Goal: Task Accomplishment & Management: Manage account settings

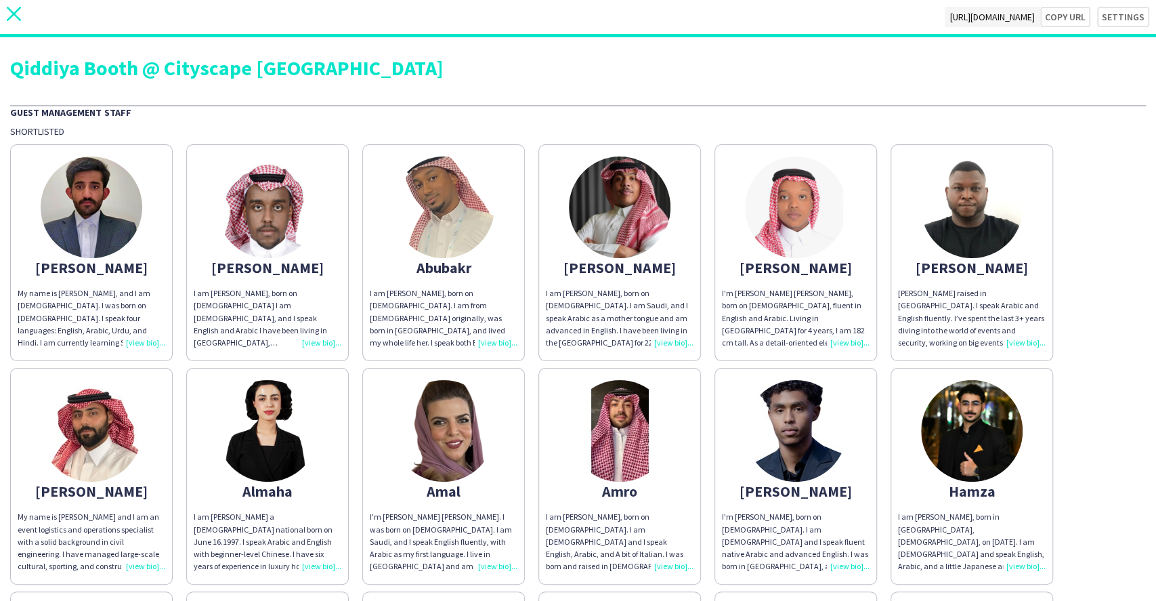
click at [18, 20] on icon "close" at bounding box center [14, 14] width 14 height 14
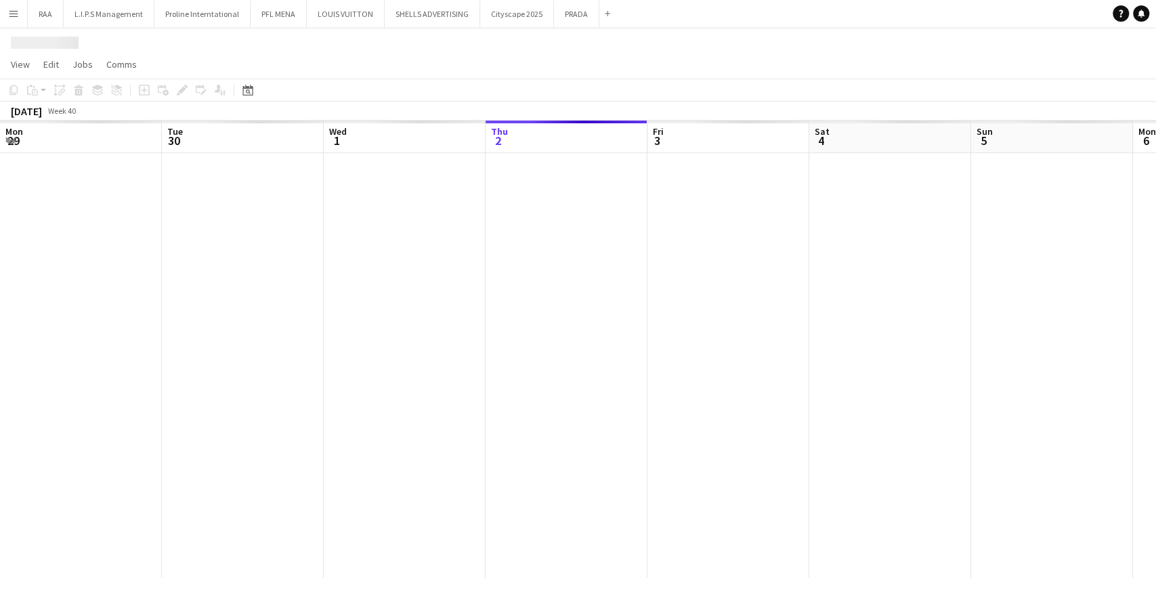
scroll to position [0, 324]
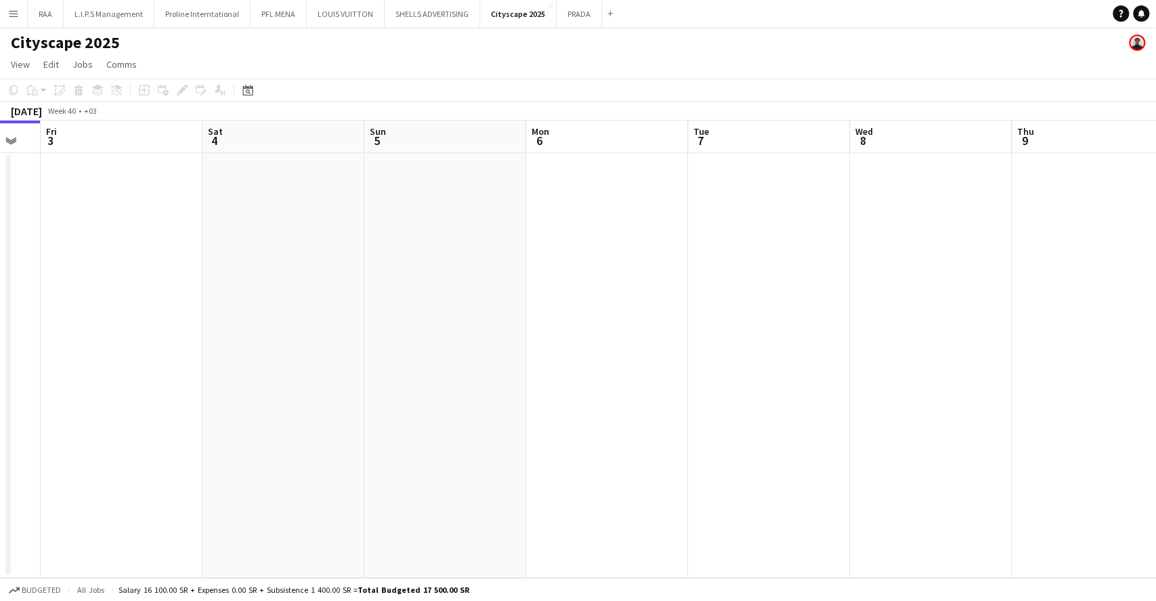
drag, startPoint x: 587, startPoint y: 251, endPoint x: 249, endPoint y: 257, distance: 338.8
click at [269, 255] on app-calendar-viewport "Mon 29 Tue 30 Wed 1 Thu 2 Fri 3 Sat 4 Sun 5 Mon 6 Tue 7 Wed 8 Thu 9 Fri 10 Sat …" at bounding box center [578, 349] width 1156 height 457
click at [242, 95] on div "Date picker" at bounding box center [248, 90] width 16 height 16
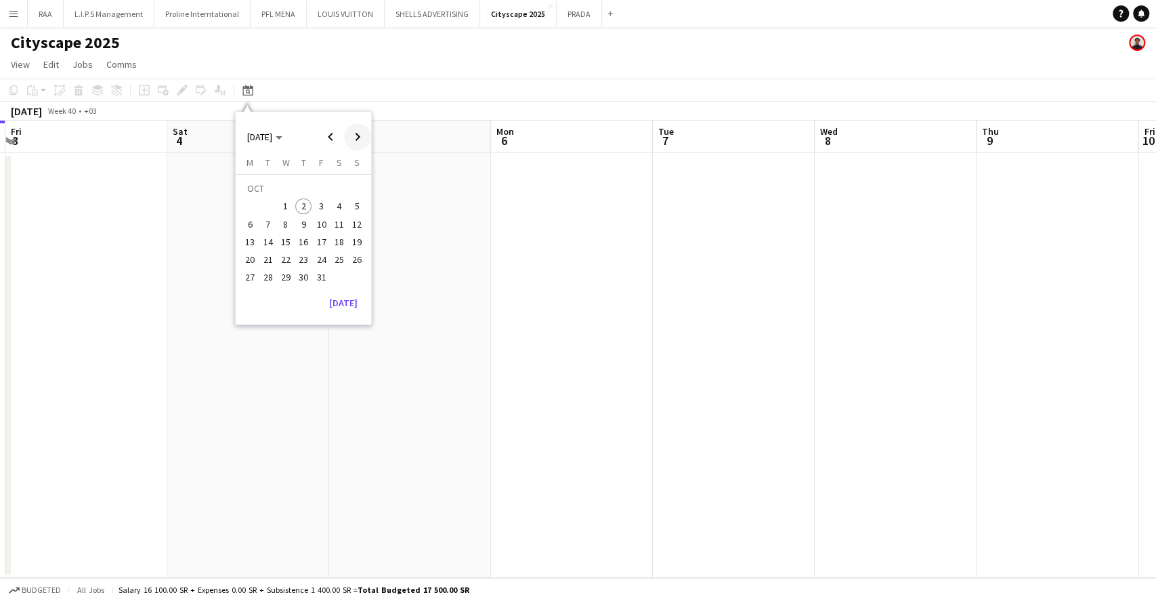
click at [349, 135] on span "Next month" at bounding box center [357, 136] width 27 height 27
click at [269, 240] on span "18" at bounding box center [268, 245] width 16 height 16
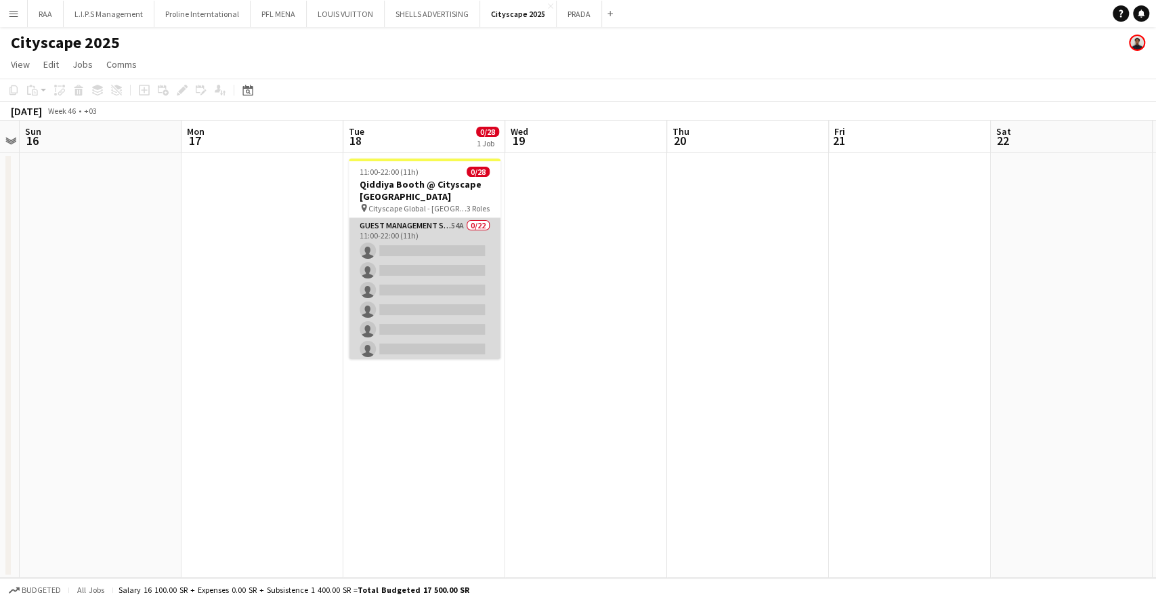
click at [457, 259] on app-card-role "Guest Management Staff 54A 0/22 11:00-22:00 (11h) single-neutral-actions single…" at bounding box center [425, 447] width 152 height 459
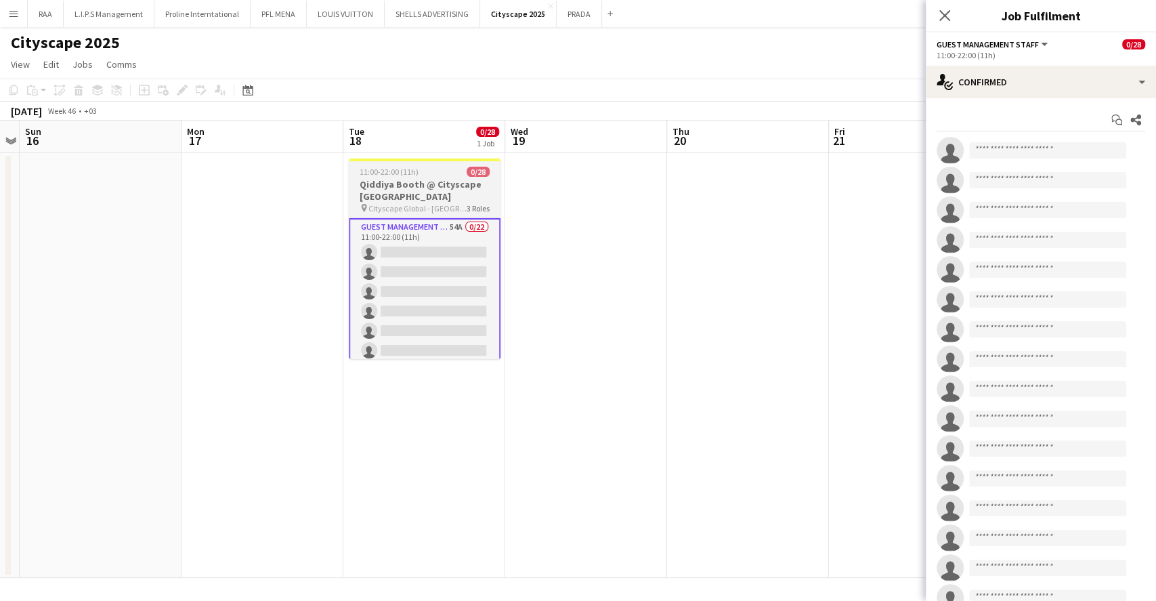
click at [439, 182] on h3 "Qiddiya Booth @ Cityscape [GEOGRAPHIC_DATA]" at bounding box center [425, 190] width 152 height 24
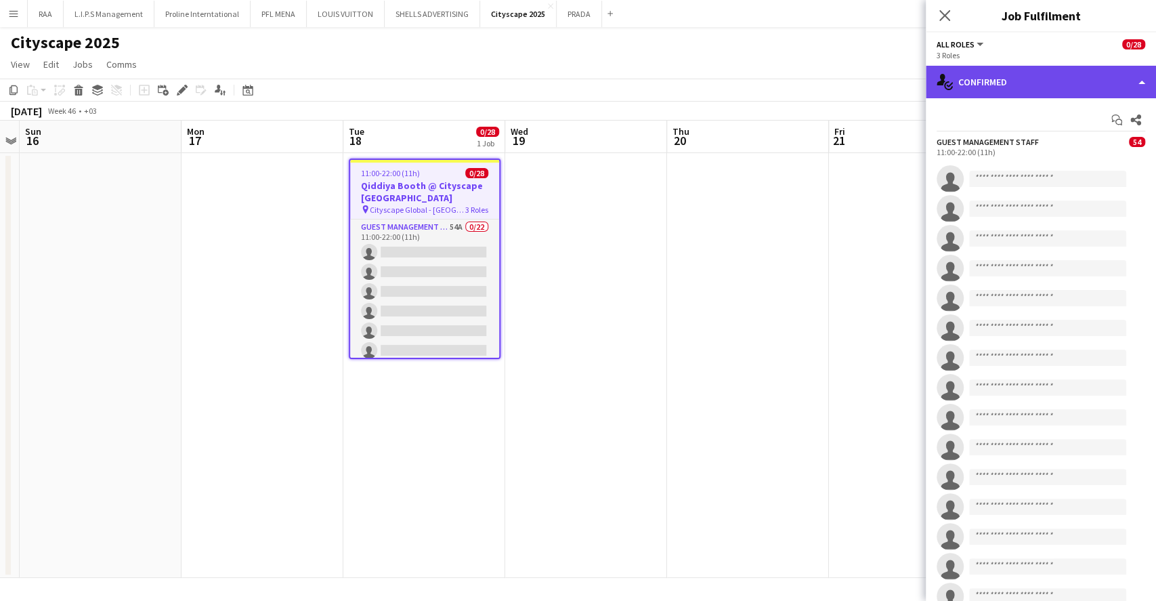
click at [1017, 73] on div "single-neutral-actions-check-2 Confirmed" at bounding box center [1041, 82] width 230 height 33
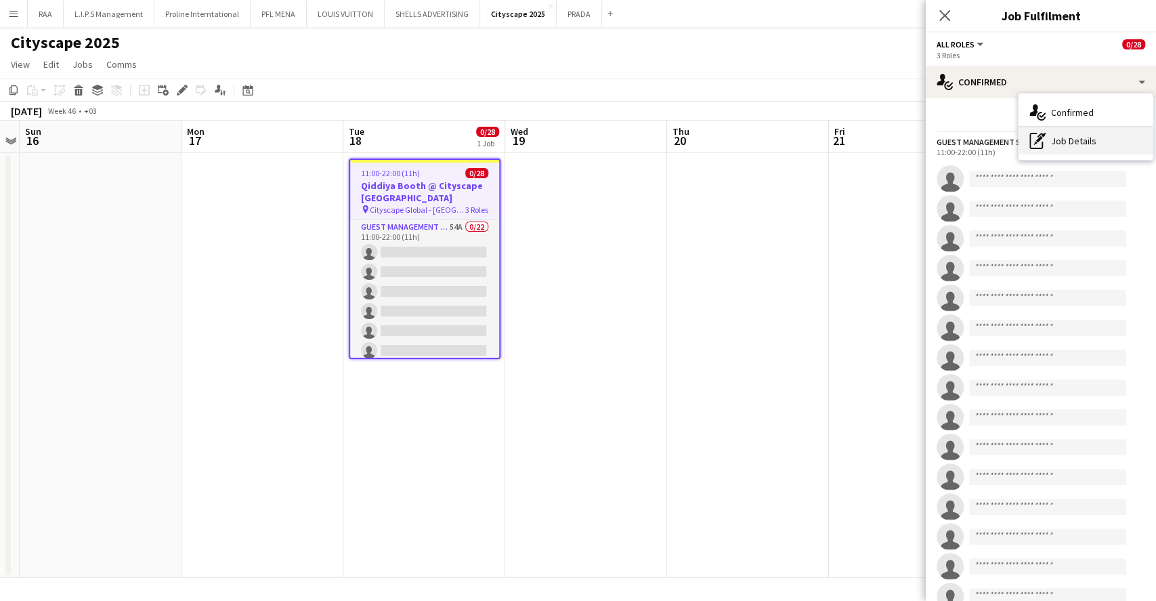
click at [1090, 149] on div "pen-write Job Details" at bounding box center [1086, 140] width 134 height 27
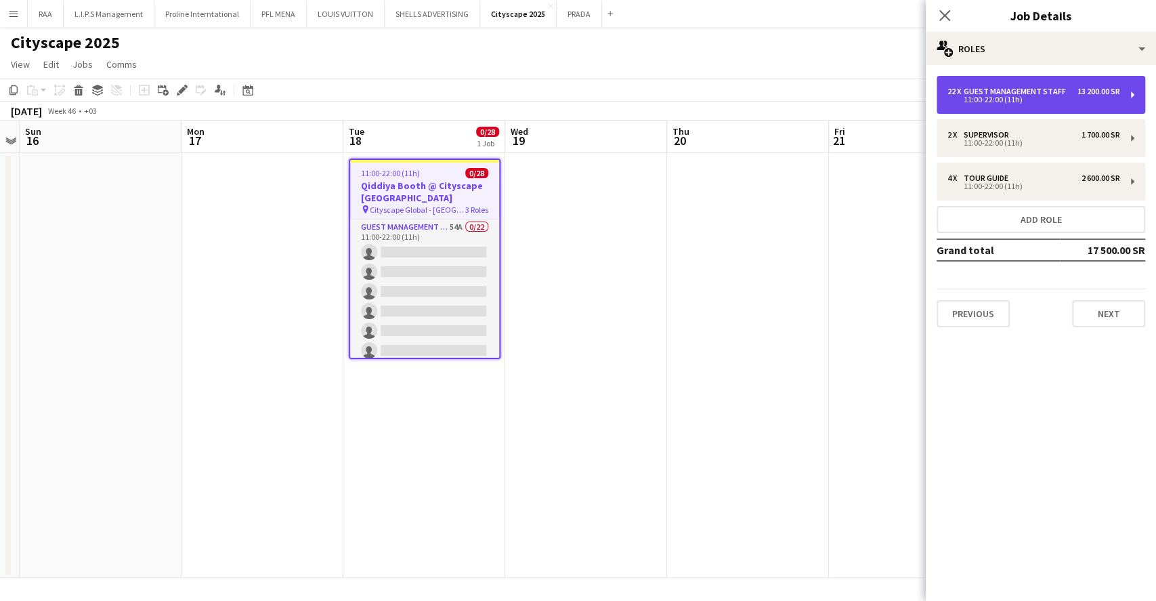
click at [1067, 108] on div "22 x Guest Management Staff 13 200.00 SR 11:00-22:00 (11h)" at bounding box center [1041, 95] width 209 height 38
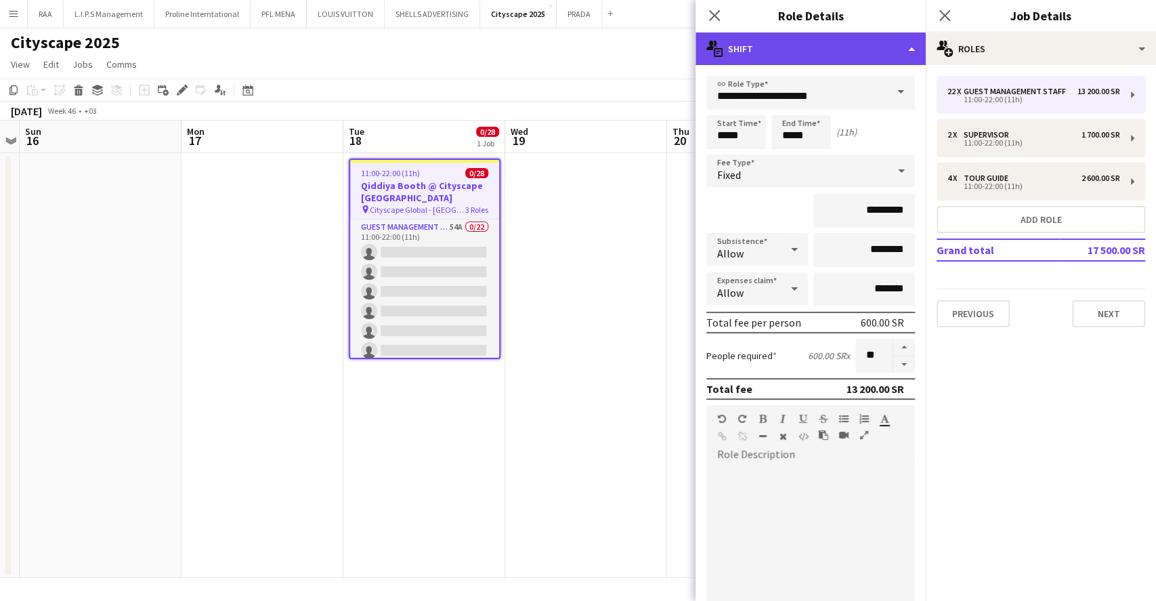
click at [831, 44] on div "multiple-actions-text Shift" at bounding box center [811, 49] width 230 height 33
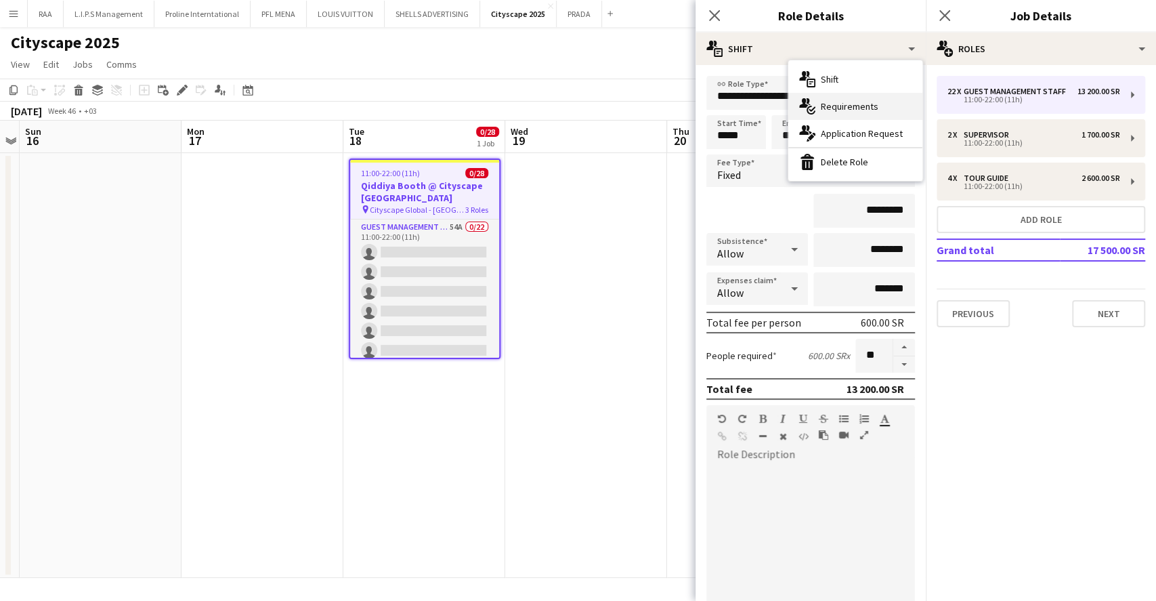
click at [876, 116] on div "multiple-actions-check-2 Requirements" at bounding box center [856, 106] width 134 height 27
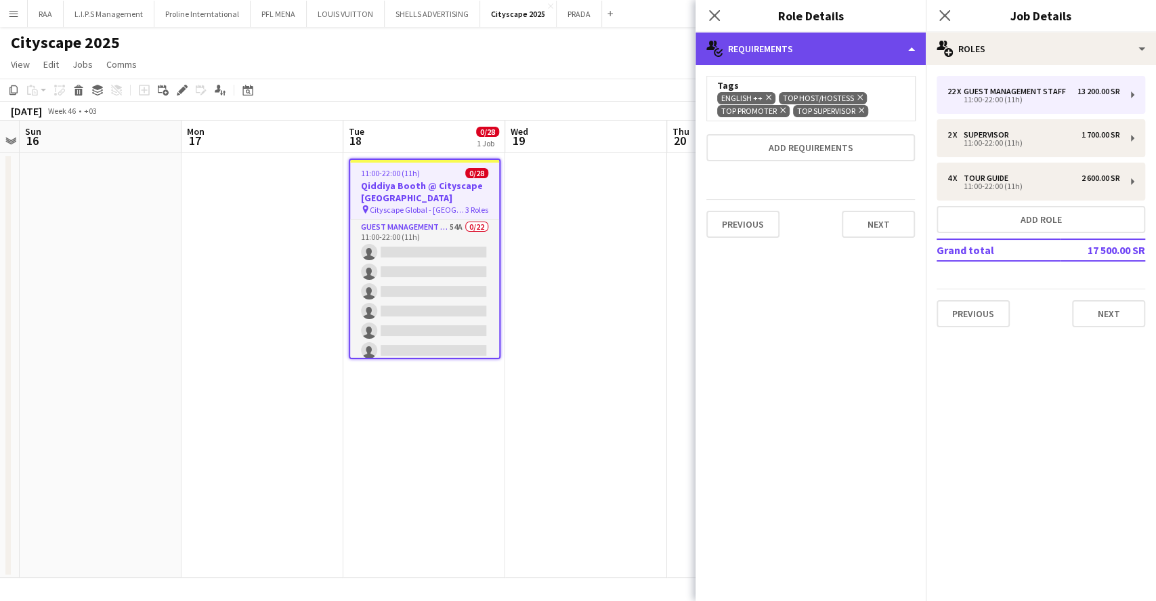
click at [858, 54] on div "multiple-actions-check-2 Requirements" at bounding box center [811, 49] width 230 height 33
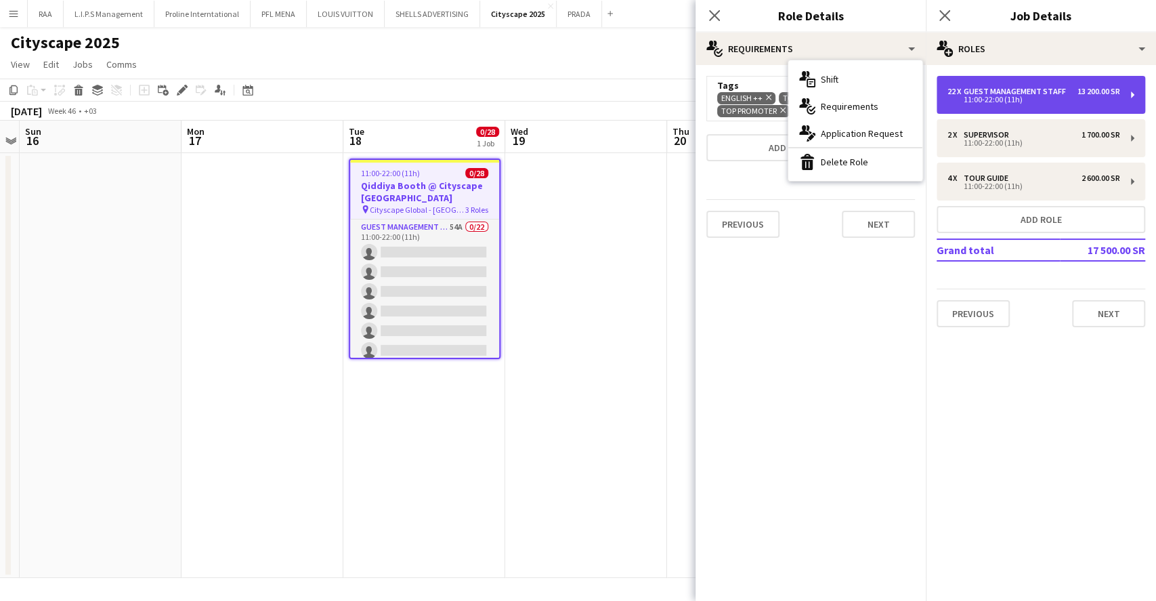
click at [1015, 108] on div "22 x Guest Management Staff 13 200.00 SR 11:00-22:00 (11h)" at bounding box center [1041, 95] width 209 height 38
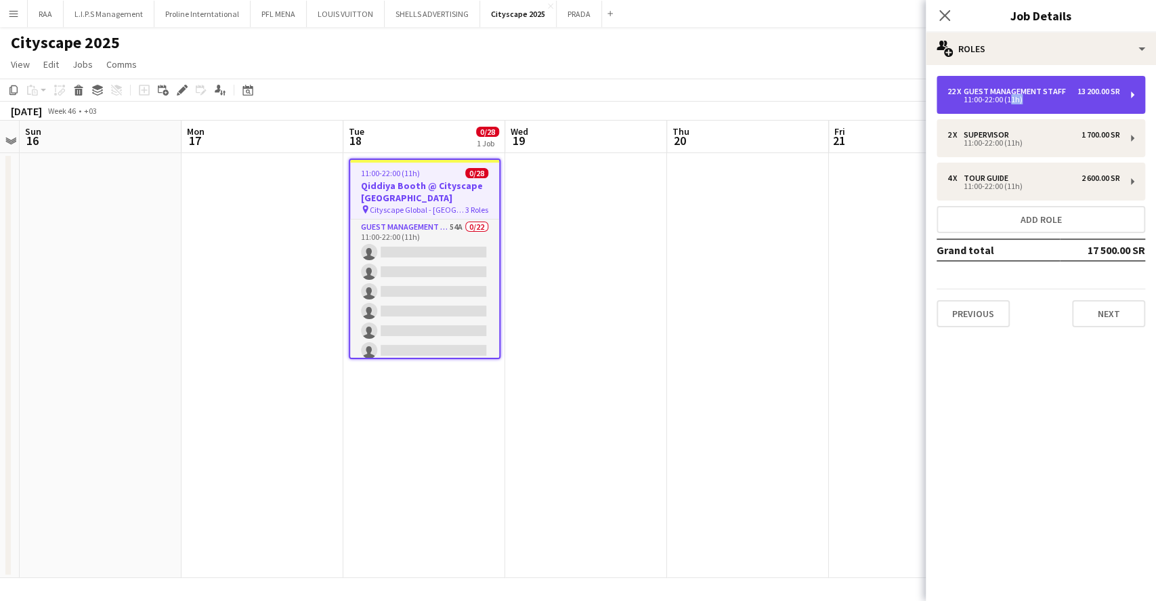
click at [1015, 108] on div "22 x Guest Management Staff 13 200.00 SR 11:00-22:00 (11h)" at bounding box center [1041, 95] width 209 height 38
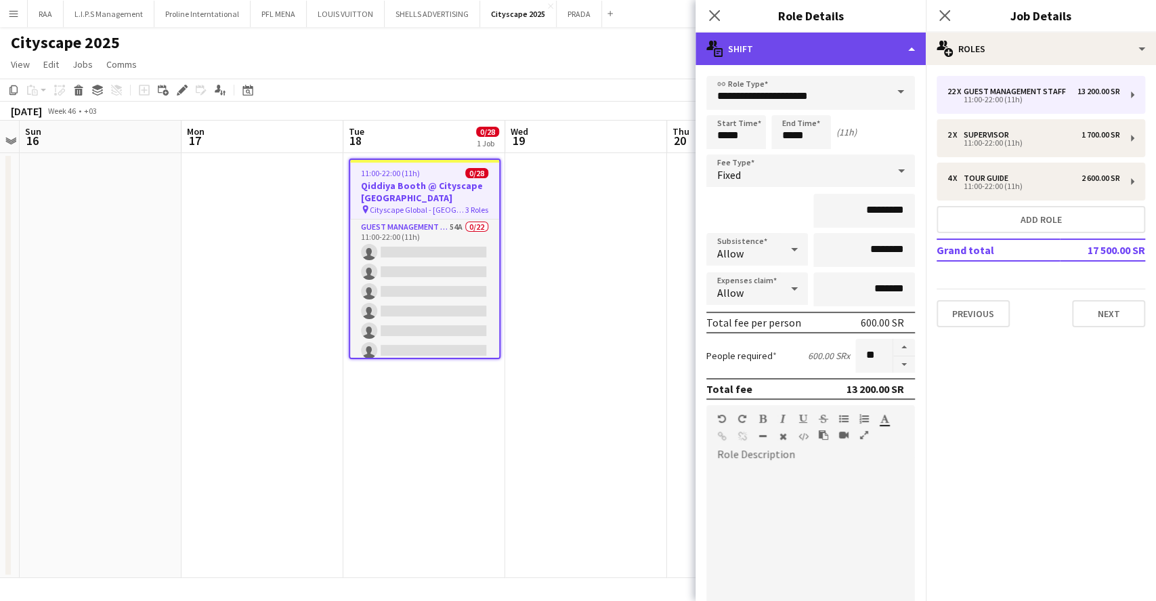
click at [878, 52] on div "multiple-actions-text Shift" at bounding box center [811, 49] width 230 height 33
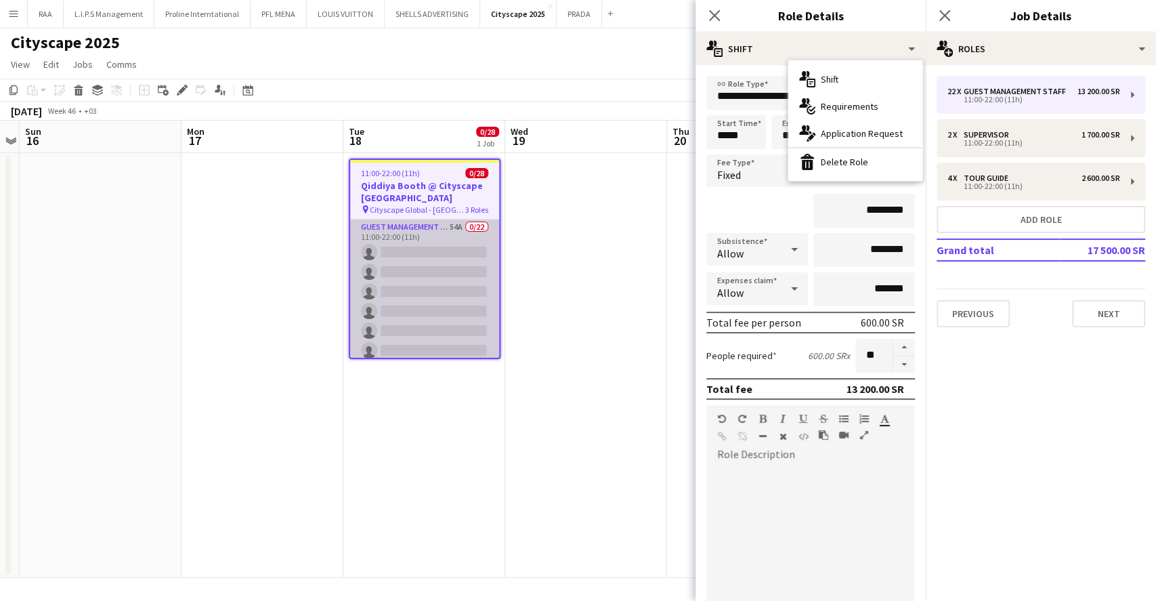
click at [456, 257] on app-card-role "Guest Management Staff 54A 0/22 11:00-22:00 (11h) single-neutral-actions single…" at bounding box center [424, 448] width 149 height 459
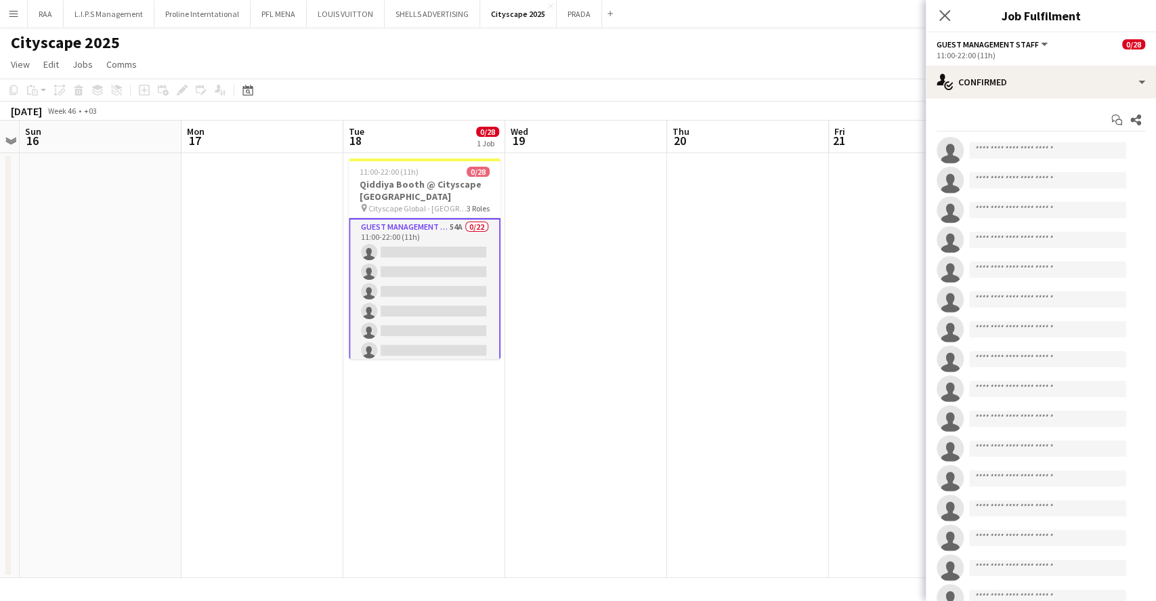
click at [1099, 60] on div "11:00-22:00 (11h)" at bounding box center [1041, 55] width 209 height 10
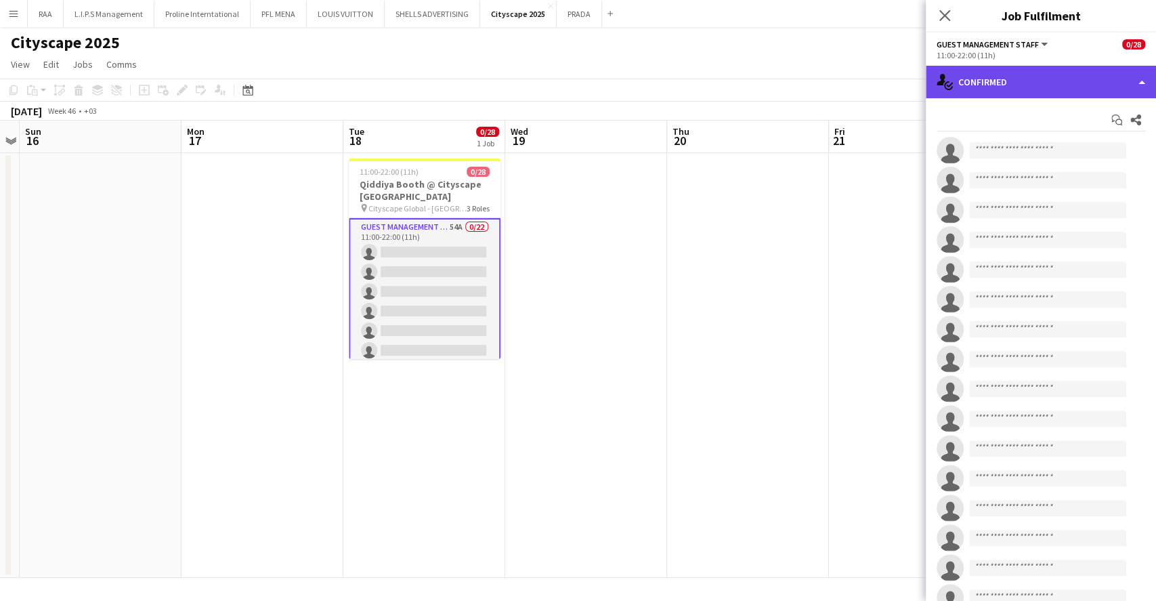
click at [1091, 80] on div "single-neutral-actions-check-2 Confirmed" at bounding box center [1041, 82] width 230 height 33
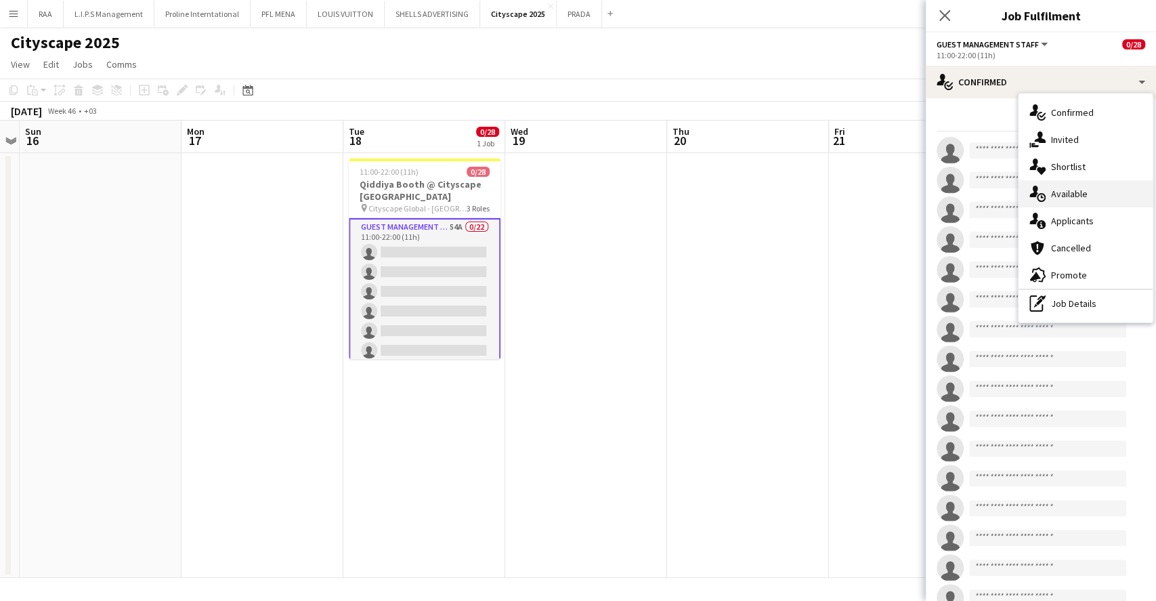
click at [1097, 187] on div "single-neutral-actions-upload Available" at bounding box center [1086, 193] width 134 height 27
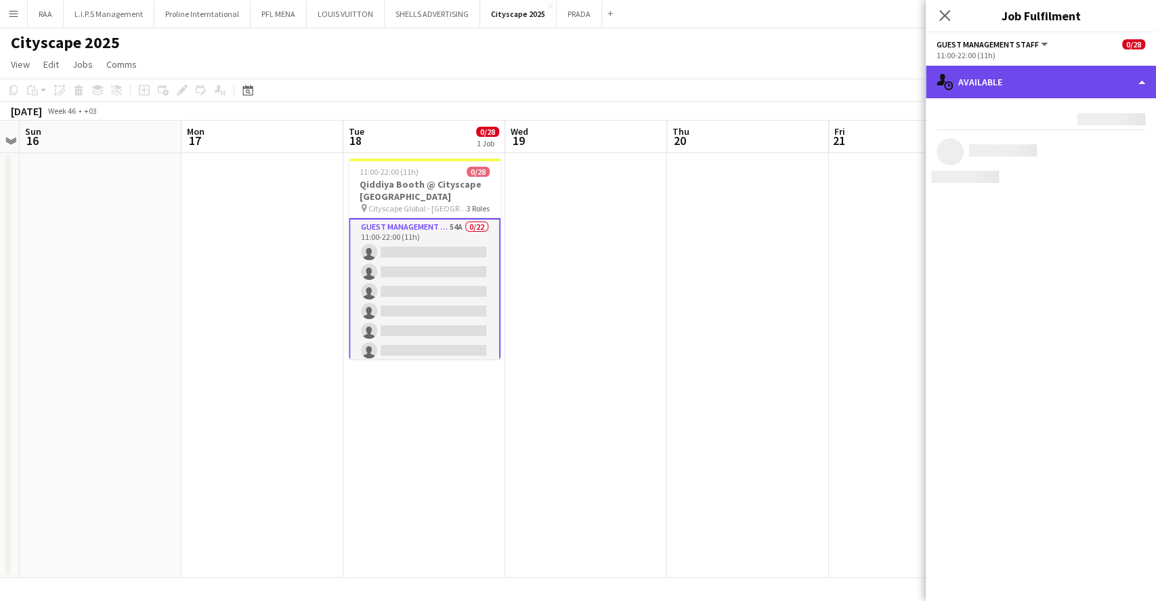
click at [1061, 93] on div "single-neutral-actions-upload Available" at bounding box center [1041, 82] width 230 height 33
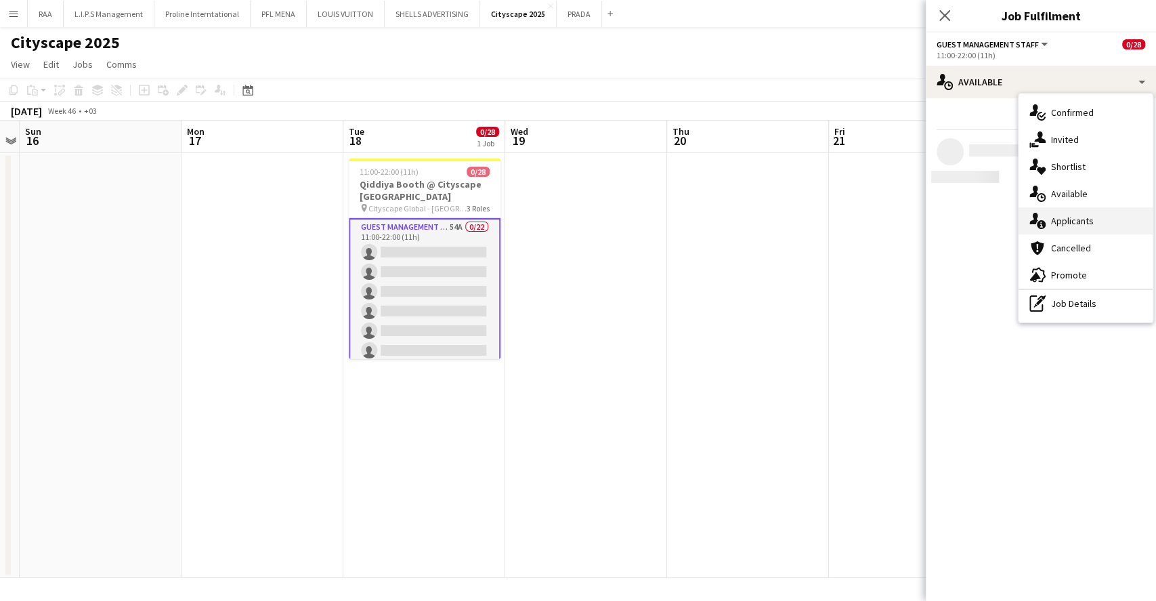
click at [1087, 224] on span "Applicants" at bounding box center [1072, 221] width 43 height 12
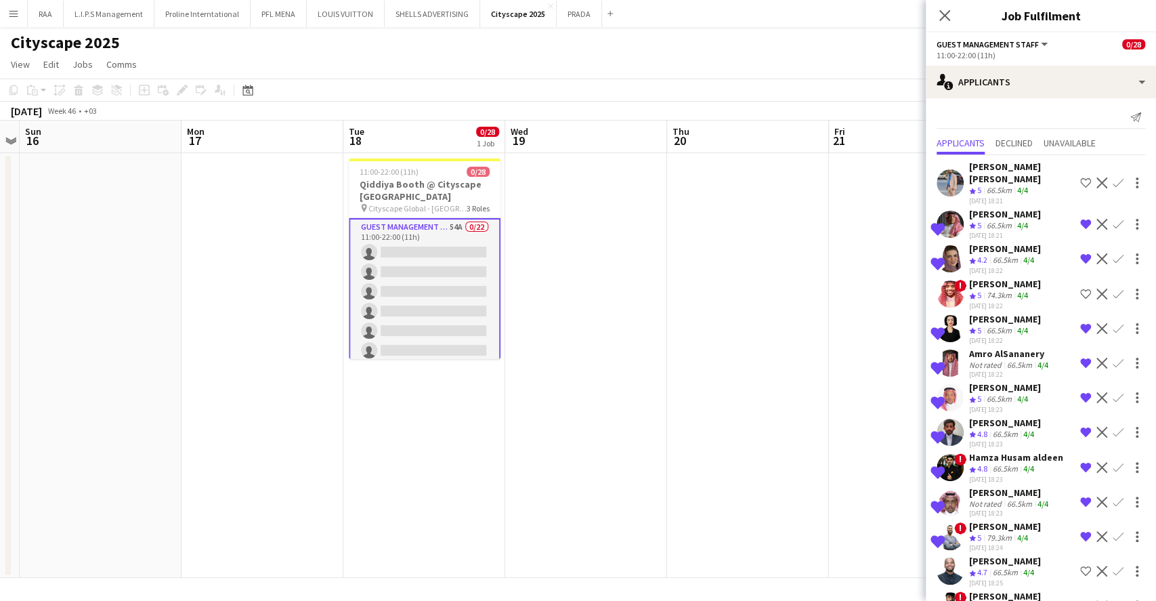
scroll to position [0, 0]
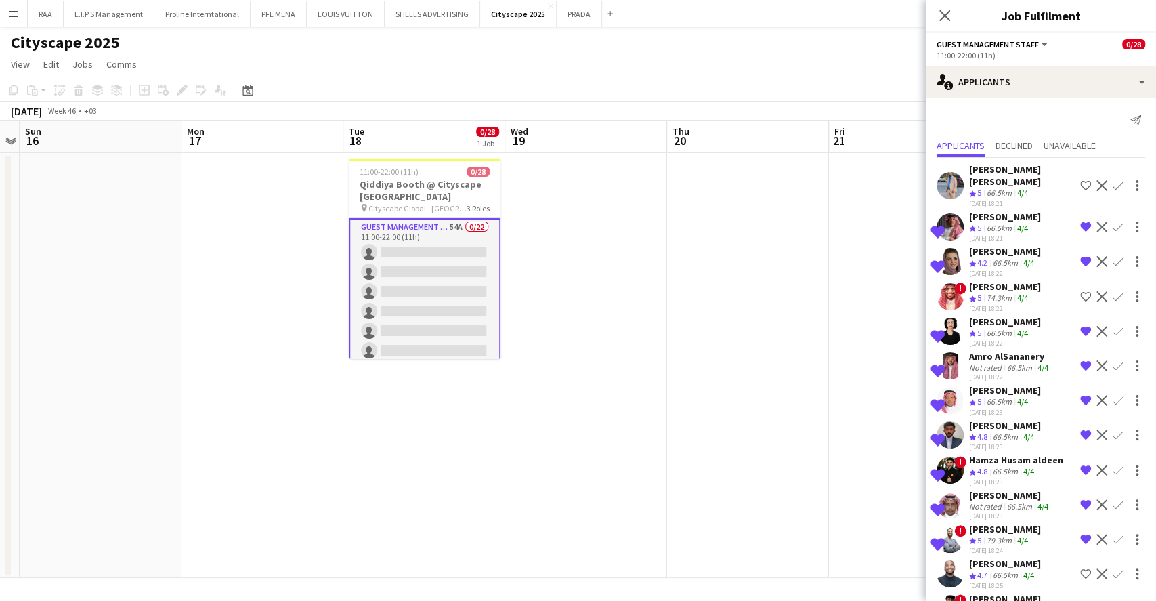
click at [1008, 223] on div "66.5km" at bounding box center [999, 229] width 30 height 12
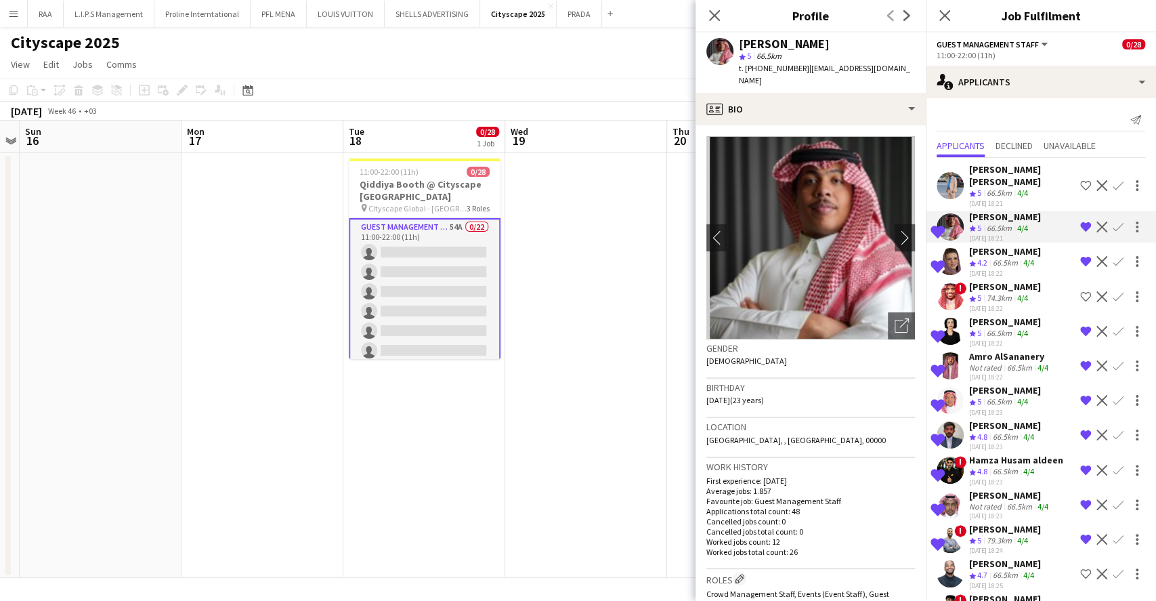
click at [780, 72] on span "t. [PHONE_NUMBER]" at bounding box center [774, 68] width 70 height 10
copy span "966536275446"
click at [1001, 362] on div "Not rated" at bounding box center [986, 367] width 35 height 10
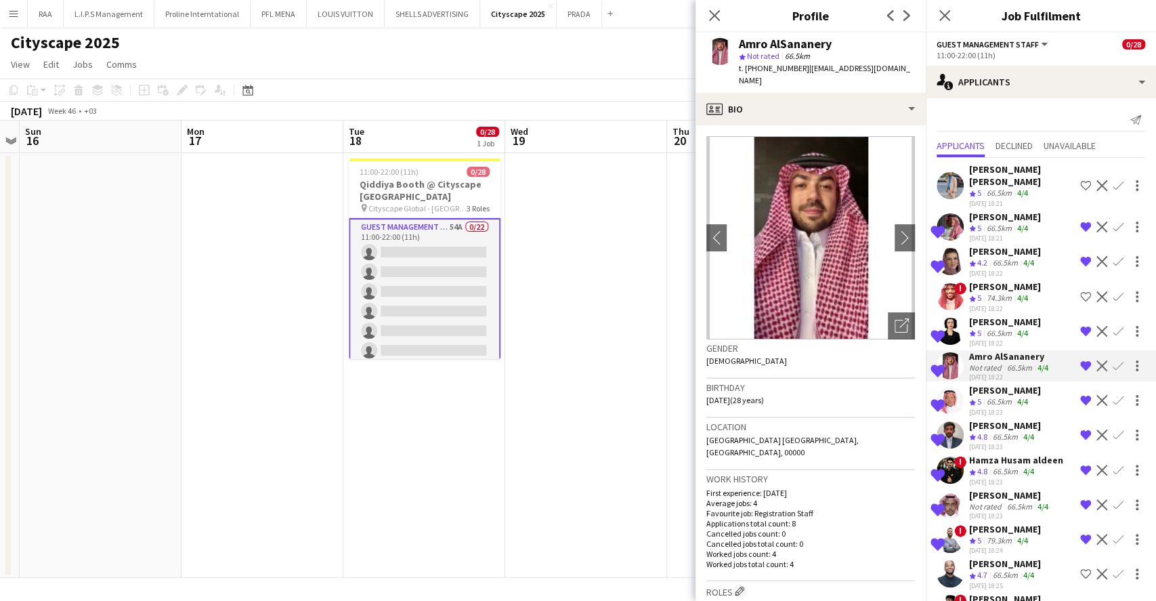
click at [788, 71] on span "t. [PHONE_NUMBER]" at bounding box center [774, 68] width 70 height 10
click at [1003, 432] on div "66.5km" at bounding box center [1005, 438] width 30 height 12
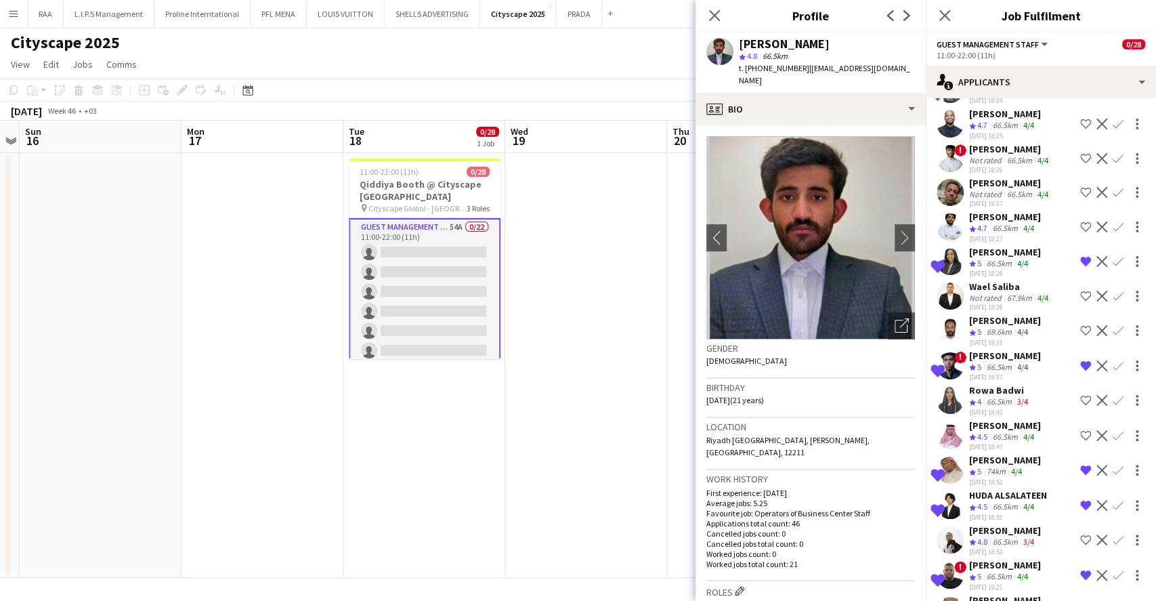
scroll to position [450, 0]
click at [997, 571] on div "66.5km" at bounding box center [999, 577] width 30 height 12
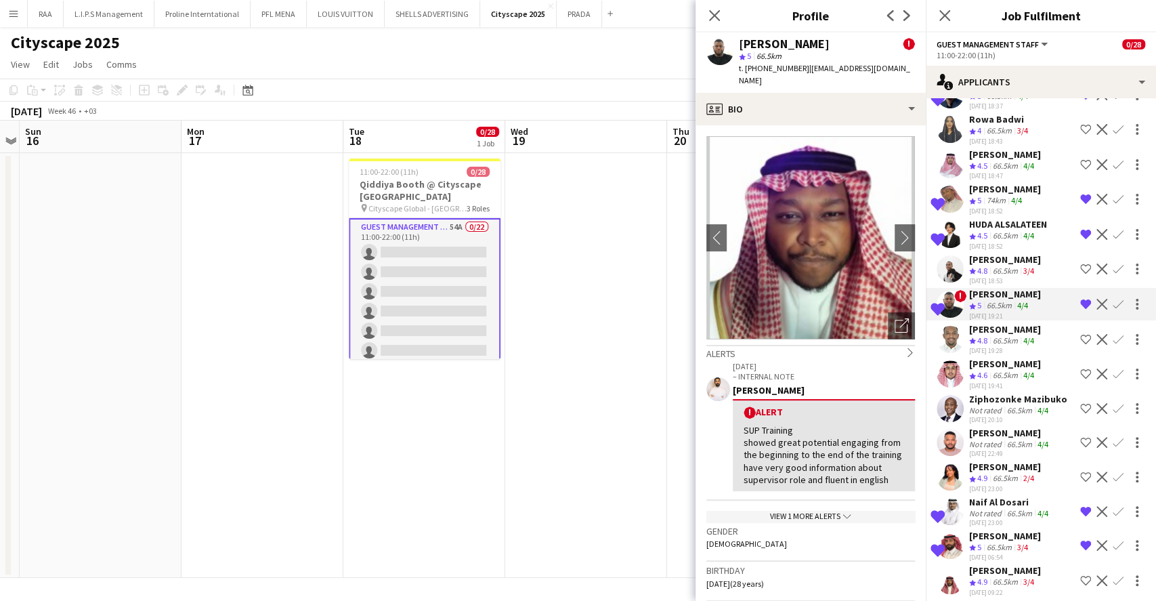
scroll to position [721, 0]
click at [1003, 508] on div "Not rated" at bounding box center [986, 513] width 35 height 10
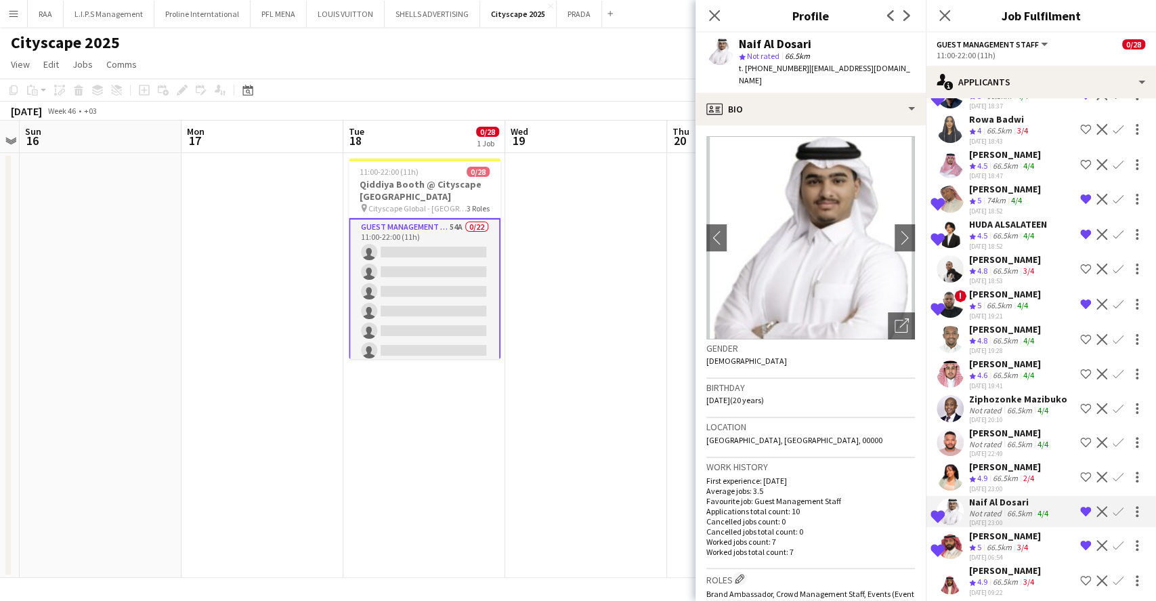
click at [770, 72] on span "t. [PHONE_NUMBER]" at bounding box center [774, 68] width 70 height 10
copy span "966505574482"
drag, startPoint x: 973, startPoint y: 512, endPoint x: 959, endPoint y: 501, distance: 18.3
click at [973, 544] on polygon at bounding box center [972, 547] width 7 height 7
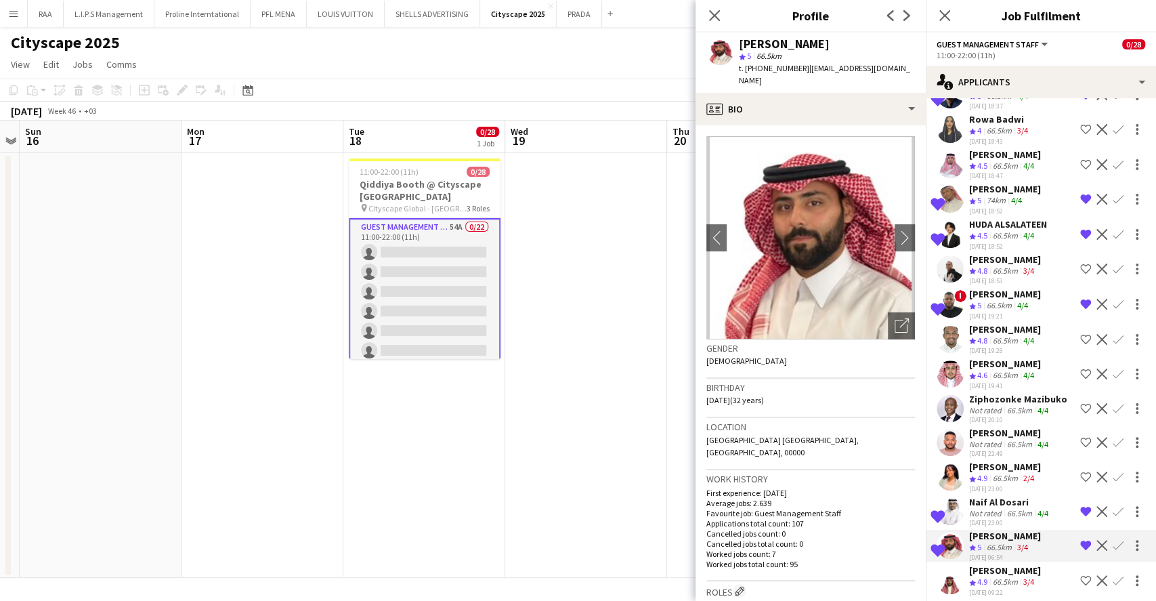
click at [763, 66] on span "t. [PHONE_NUMBER]" at bounding box center [774, 68] width 70 height 10
copy span "966596229100"
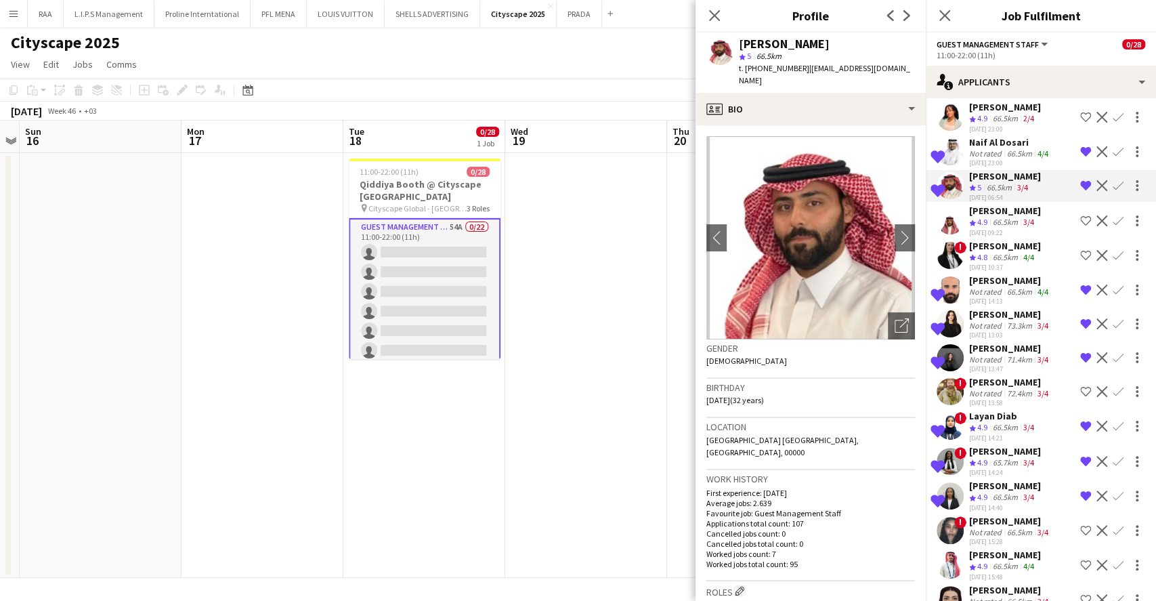
scroll to position [1081, 0]
click at [1008, 286] on div "66.5km" at bounding box center [1020, 291] width 30 height 10
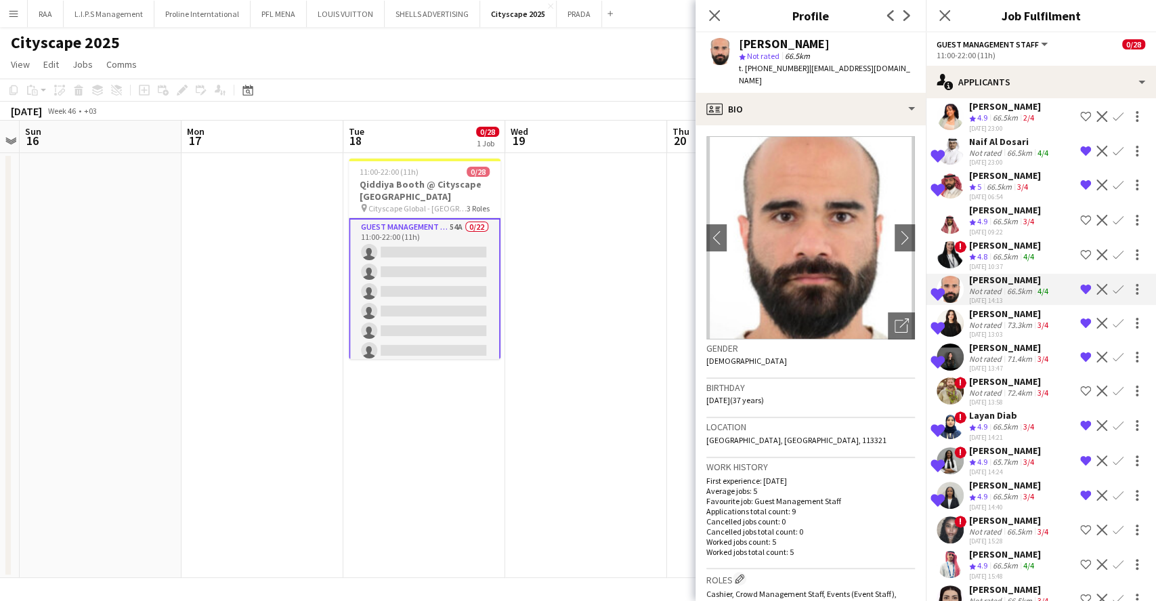
click at [1008, 341] on div "[PERSON_NAME]" at bounding box center [1010, 347] width 82 height 12
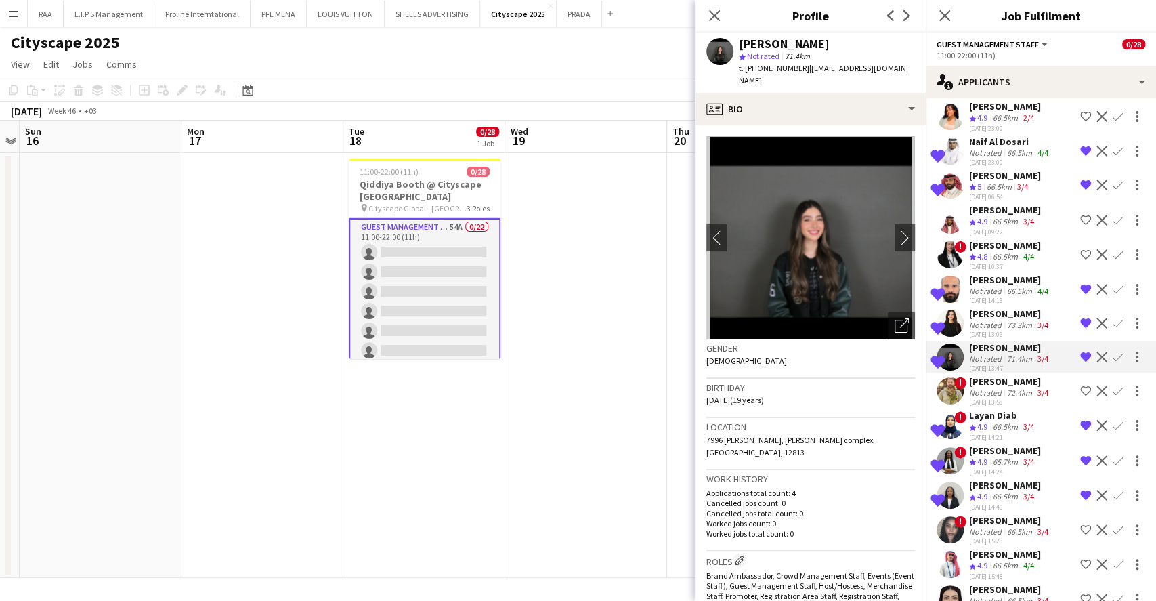
click at [1005, 421] on div "66.5km" at bounding box center [1005, 427] width 30 height 12
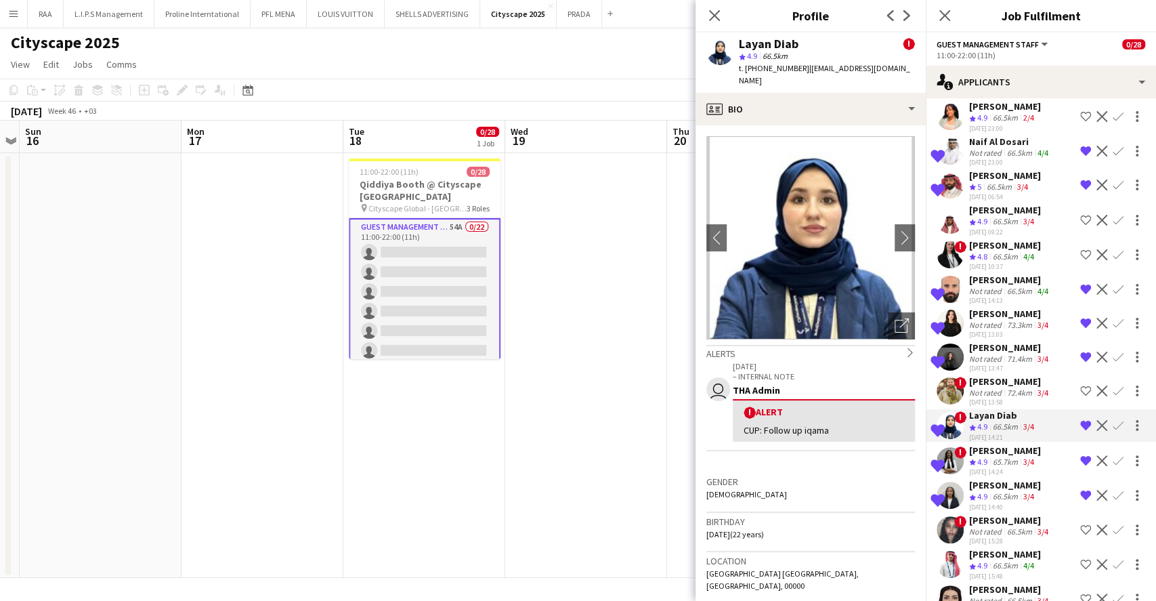
click at [996, 457] on div "65.7km" at bounding box center [1005, 463] width 30 height 12
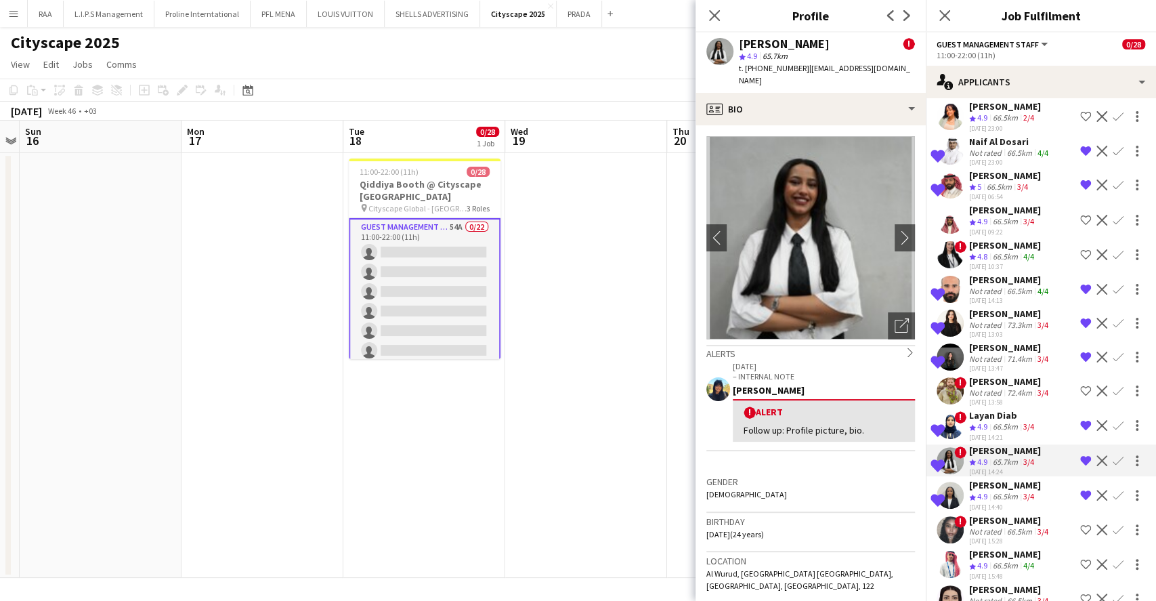
click at [775, 68] on span "t. [PHONE_NUMBER]" at bounding box center [774, 68] width 70 height 10
copy span "966554123239"
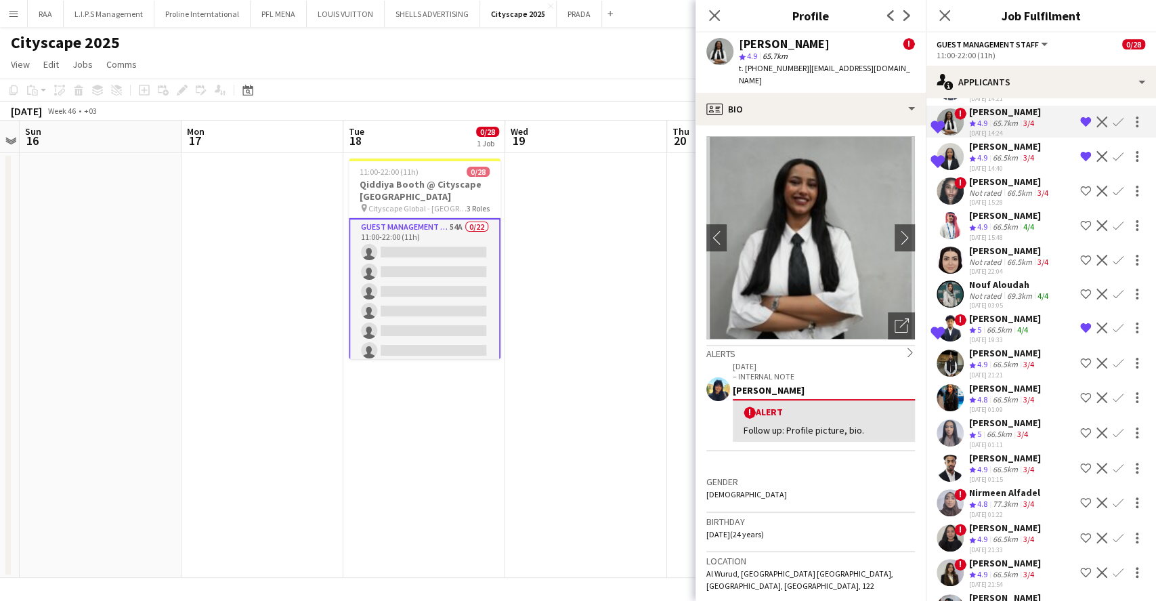
scroll to position [1420, 0]
click at [1011, 557] on div "[PERSON_NAME]" at bounding box center [1005, 563] width 72 height 12
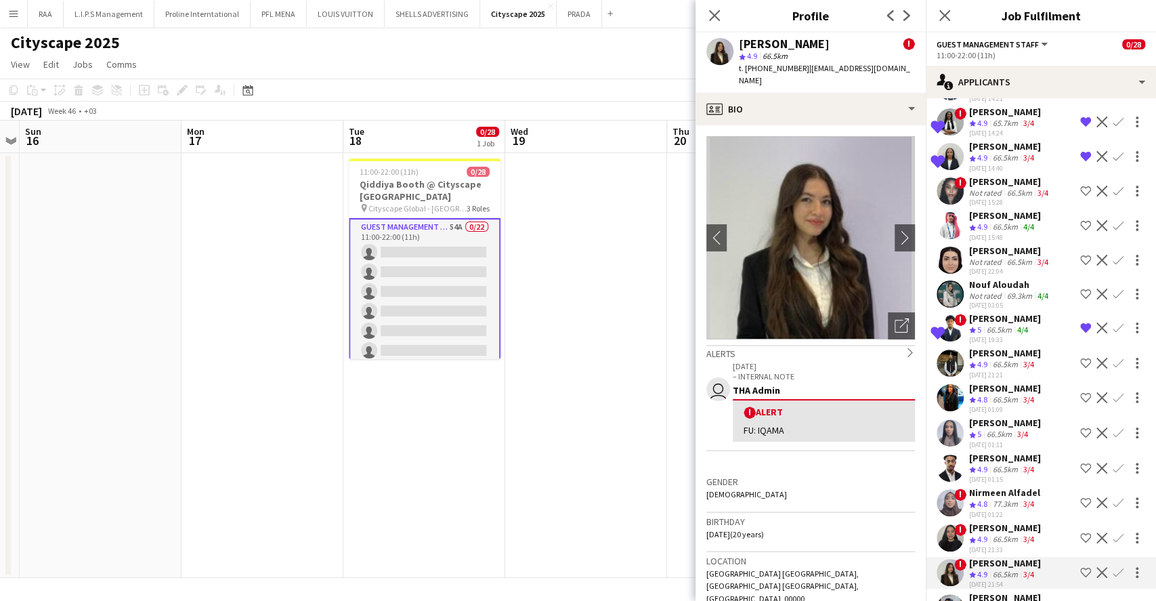
click at [999, 591] on div "[PERSON_NAME]" at bounding box center [1005, 597] width 72 height 12
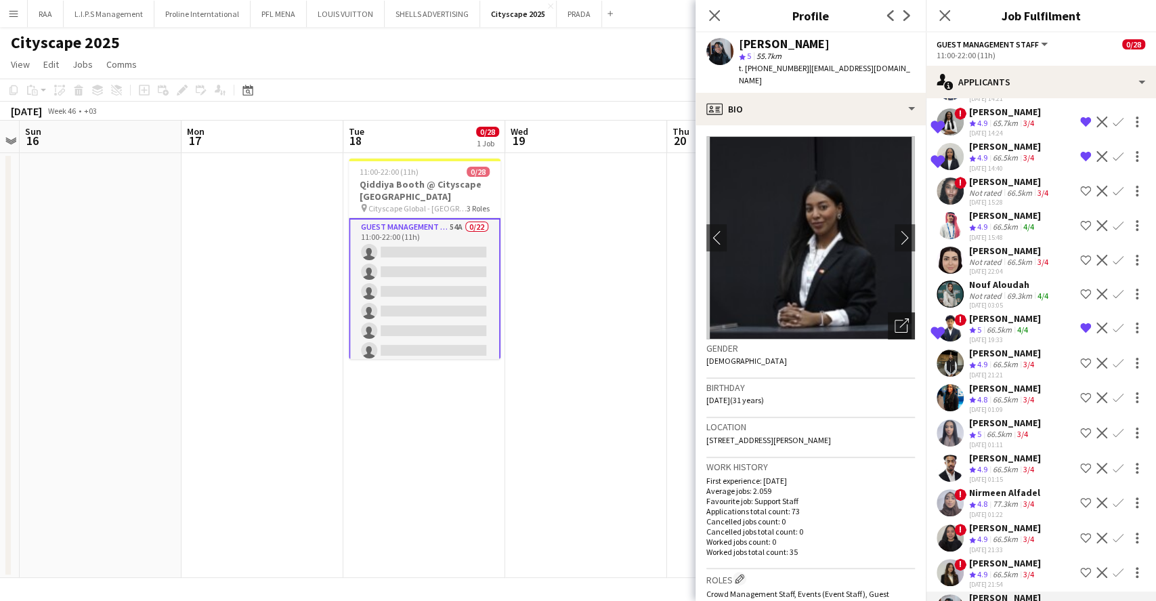
click at [889, 322] on div "Open photos pop-in" at bounding box center [901, 325] width 27 height 27
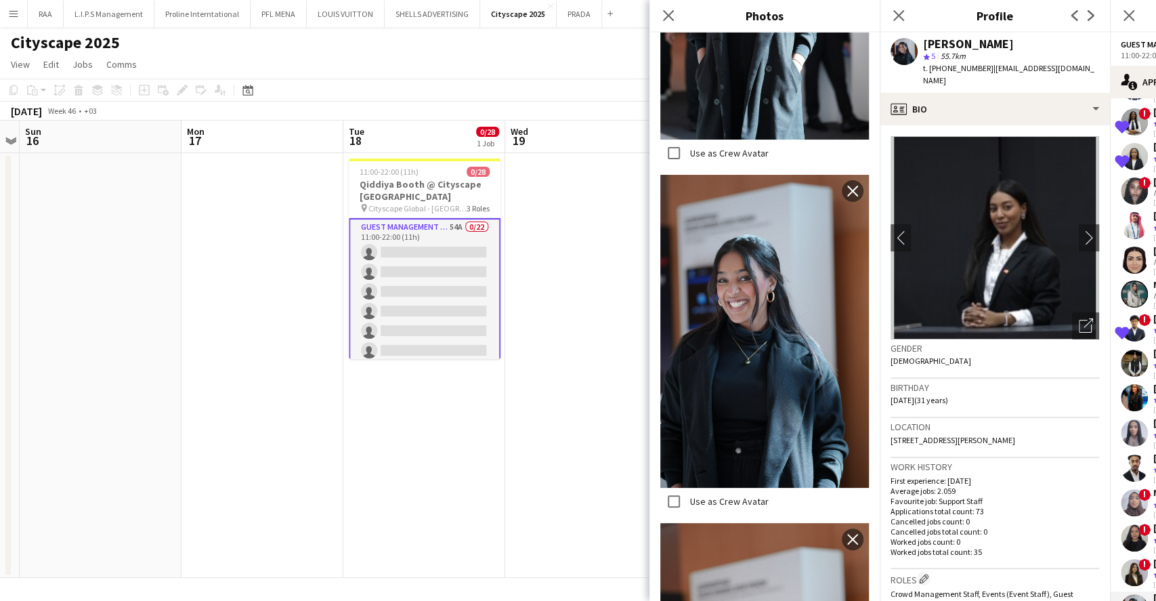
scroll to position [3605, 0]
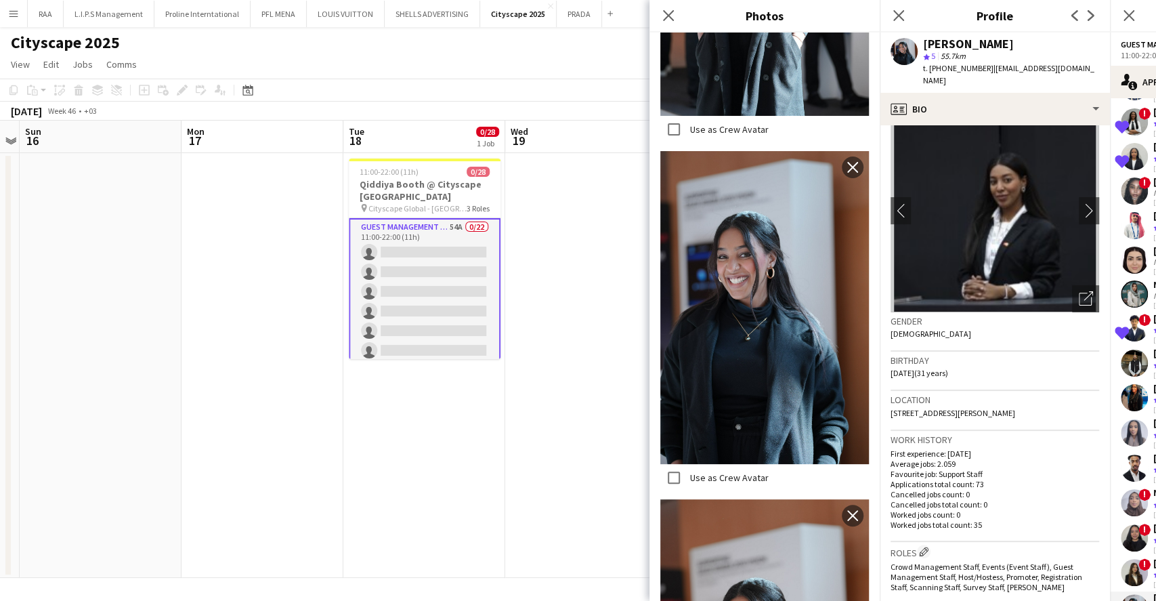
click at [1030, 459] on p "Average jobs: 2.059" at bounding box center [995, 464] width 209 height 10
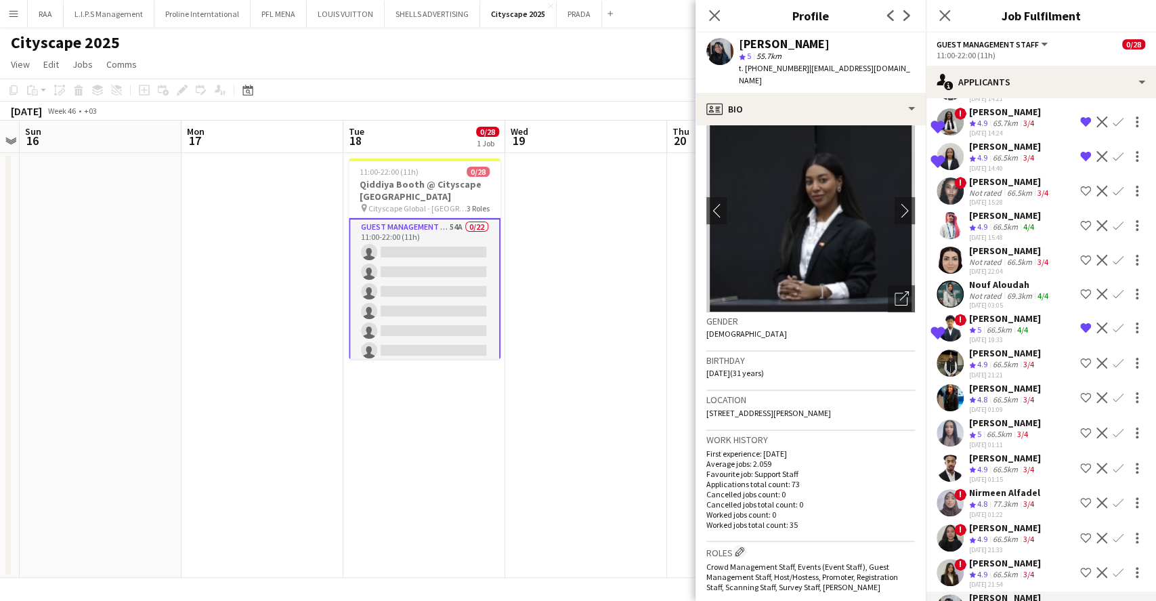
click at [1022, 557] on div "[PERSON_NAME]" at bounding box center [1005, 563] width 72 height 12
